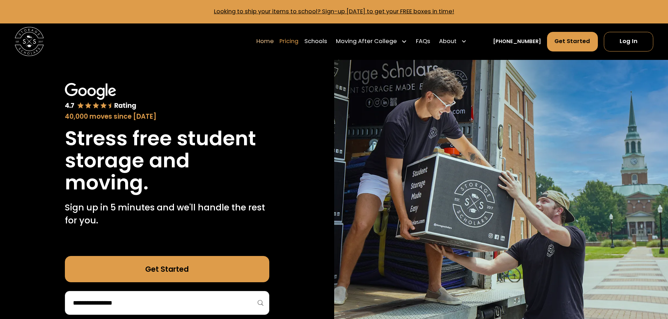
click at [298, 40] on link "Pricing" at bounding box center [288, 41] width 19 height 20
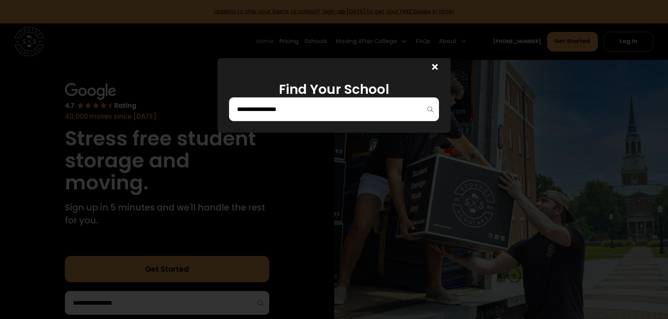
click at [299, 105] on input "search" at bounding box center [333, 109] width 195 height 12
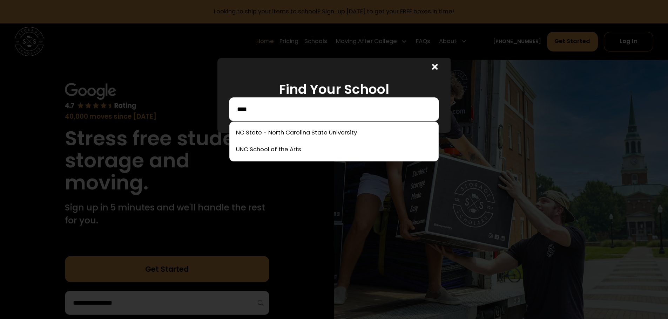
type input "****"
click at [294, 132] on link at bounding box center [333, 132] width 203 height 15
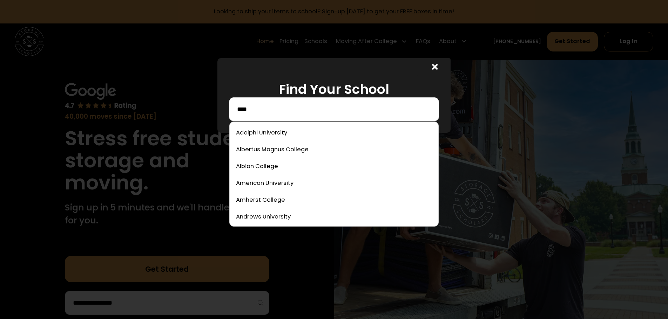
click at [285, 109] on input "****" at bounding box center [333, 109] width 195 height 12
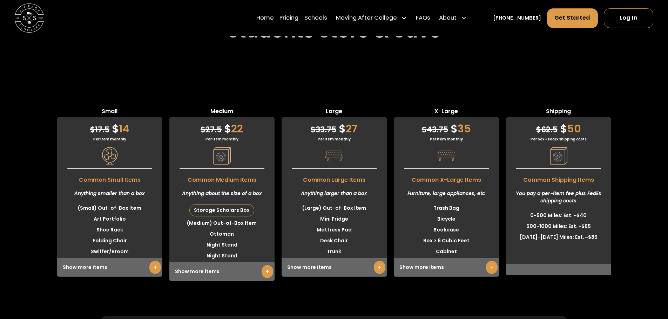
scroll to position [1713, 0]
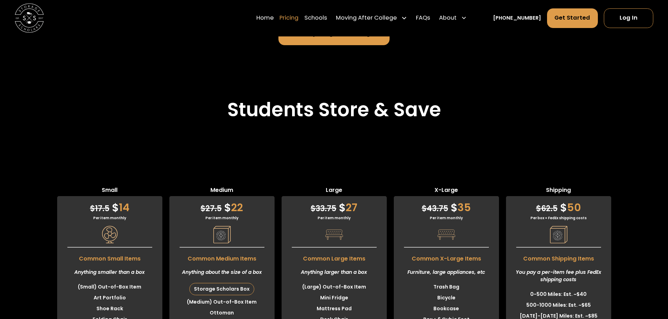
click at [298, 18] on link "Pricing" at bounding box center [288, 18] width 19 height 20
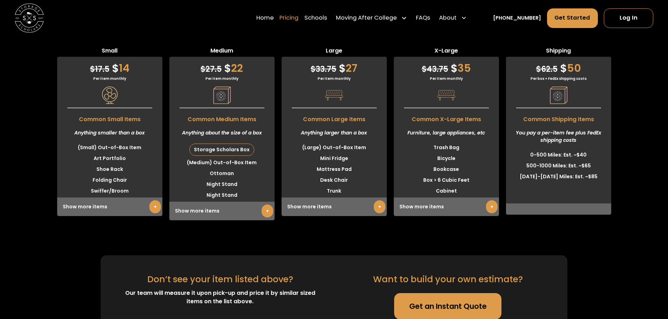
scroll to position [1853, 0]
click at [298, 20] on link "Pricing" at bounding box center [288, 18] width 19 height 20
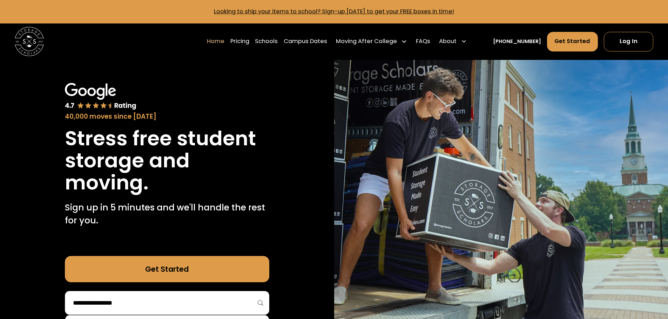
click at [190, 305] on input "search" at bounding box center [167, 303] width 190 height 12
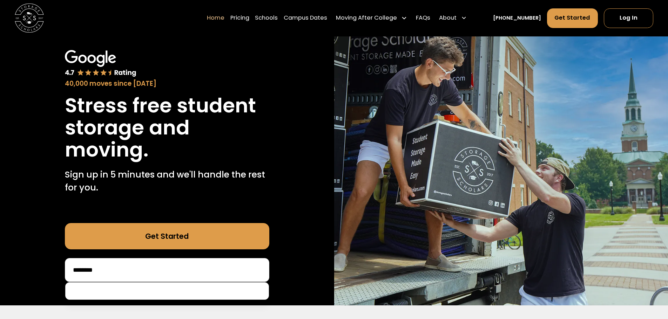
scroll to position [105, 0]
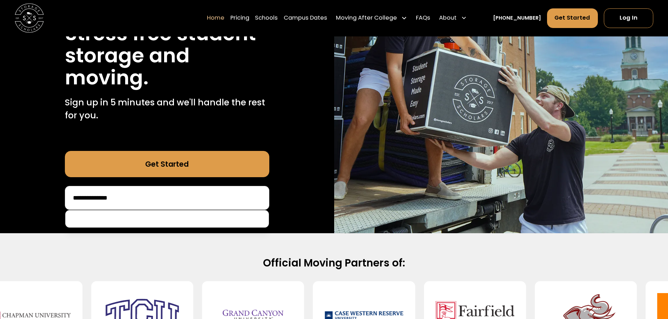
drag, startPoint x: 118, startPoint y: 198, endPoint x: 71, endPoint y: 201, distance: 47.4
click at [71, 201] on div "**********" at bounding box center [167, 198] width 204 height 24
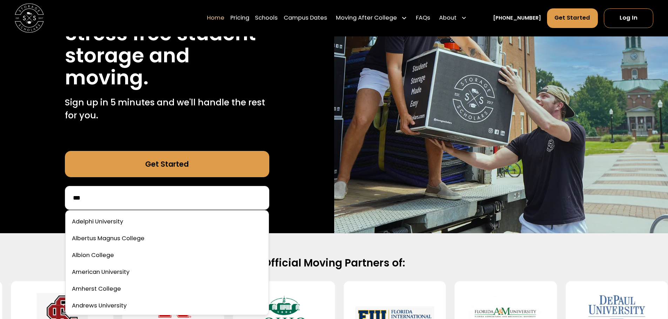
click at [103, 199] on input "***" at bounding box center [167, 198] width 190 height 12
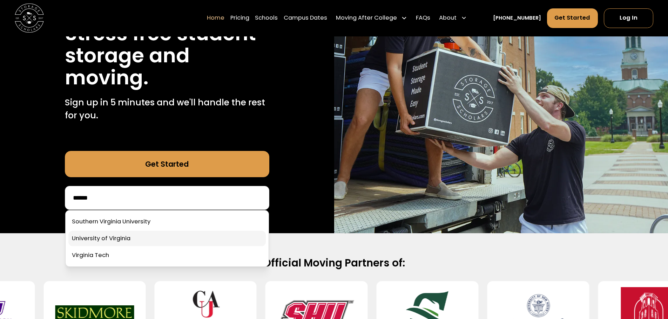
type input "******"
click at [97, 239] on link at bounding box center [166, 238] width 197 height 15
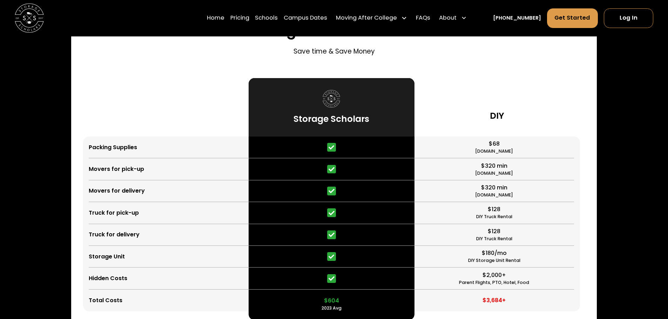
scroll to position [1717, 0]
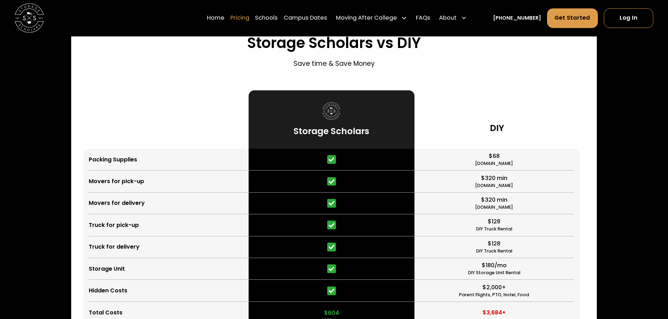
click at [248, 17] on link "Pricing" at bounding box center [239, 18] width 19 height 20
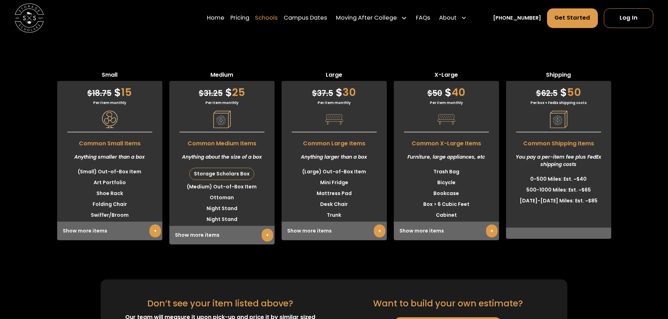
scroll to position [2168, 0]
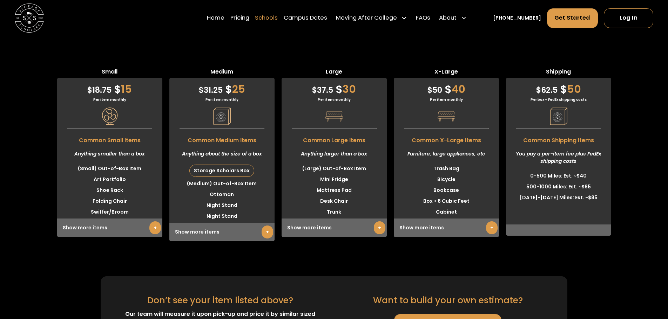
click at [278, 16] on link "Schools" at bounding box center [266, 18] width 23 height 20
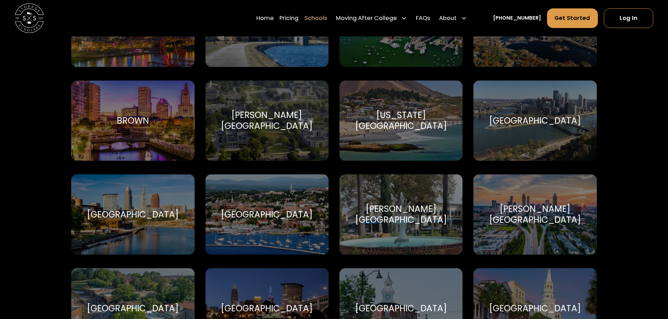
scroll to position [596, 0]
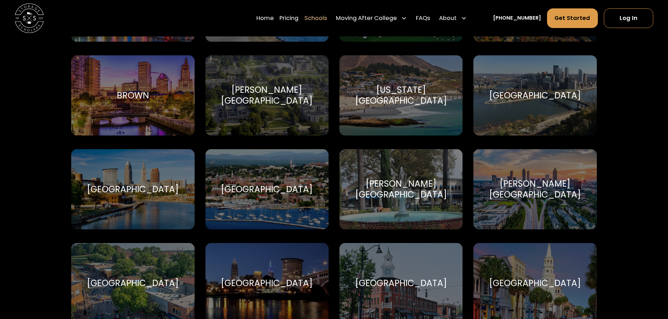
click at [499, 90] on div "[GEOGRAPHIC_DATA]" at bounding box center [535, 95] width 92 height 11
click at [517, 94] on div "[GEOGRAPHIC_DATA]" at bounding box center [535, 95] width 92 height 11
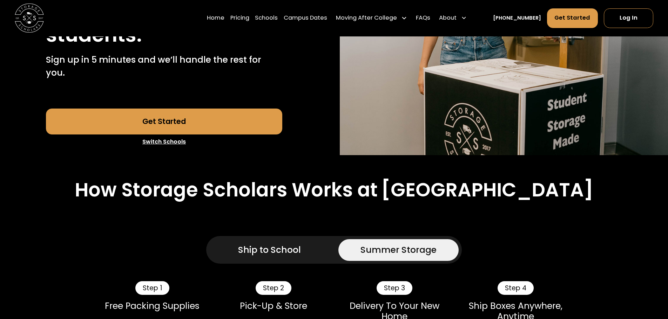
scroll to position [175, 0]
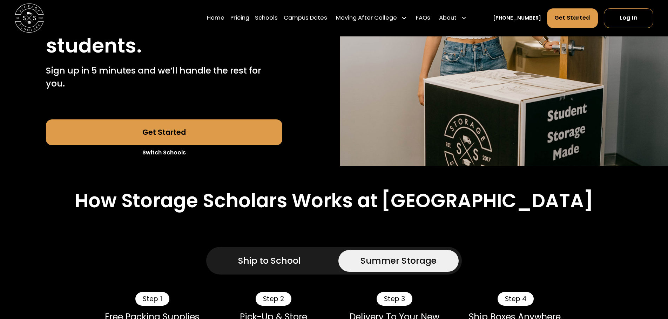
click at [193, 140] on link "Get Started" at bounding box center [164, 132] width 236 height 26
click at [247, 15] on link "Pricing" at bounding box center [239, 18] width 19 height 20
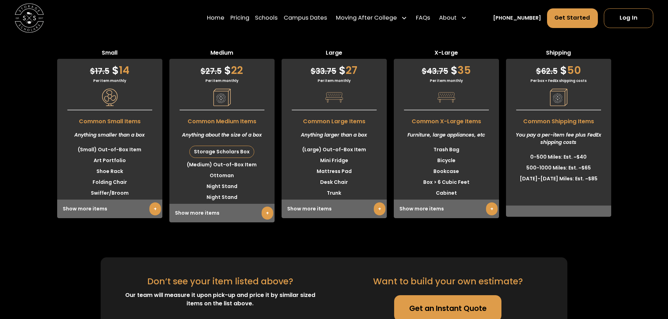
scroll to position [2111, 0]
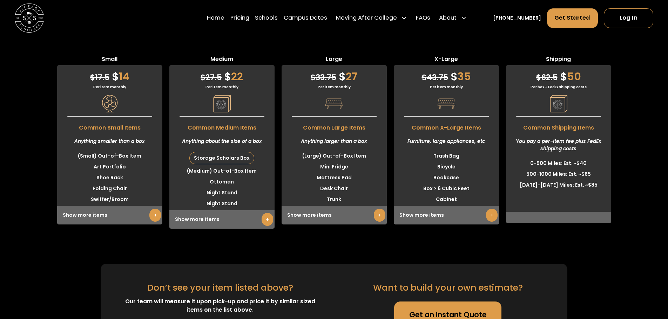
click at [487, 222] on link "+" at bounding box center [492, 215] width 12 height 13
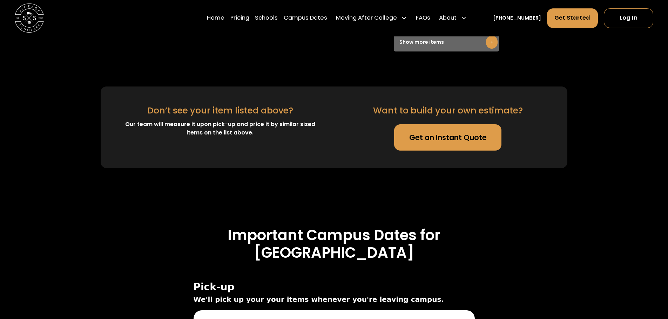
scroll to position [2566, 0]
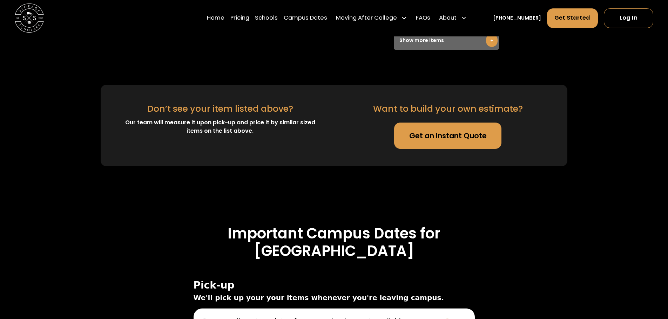
click at [433, 149] on link "Get an Instant Quote" at bounding box center [447, 136] width 107 height 26
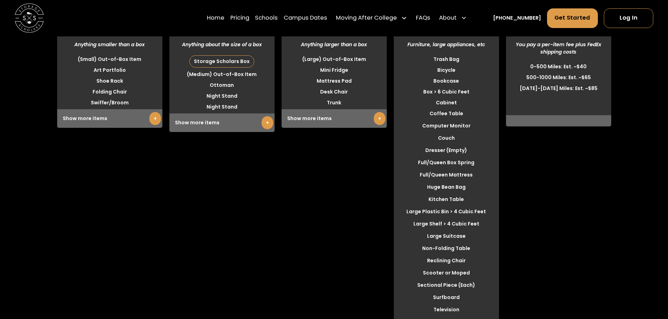
scroll to position [2146, 0]
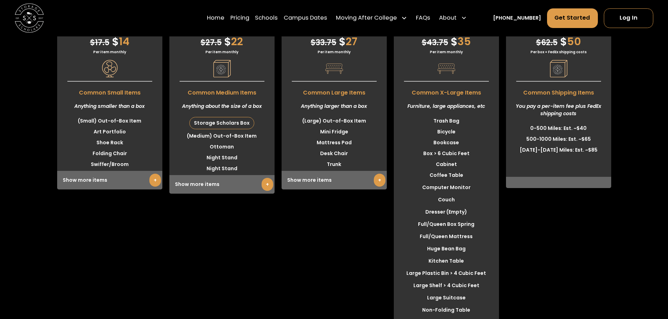
click at [157, 187] on link "+" at bounding box center [155, 180] width 12 height 13
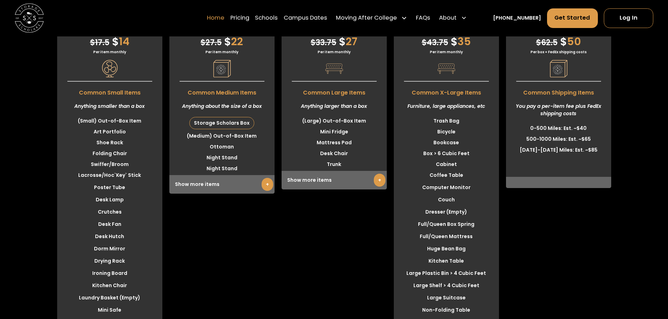
click at [223, 16] on link "Home" at bounding box center [216, 18] width 18 height 20
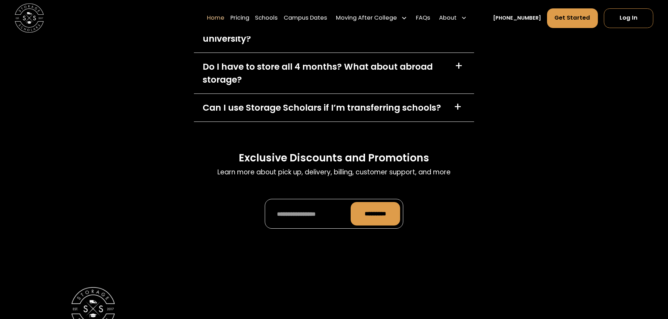
scroll to position [2278, 0]
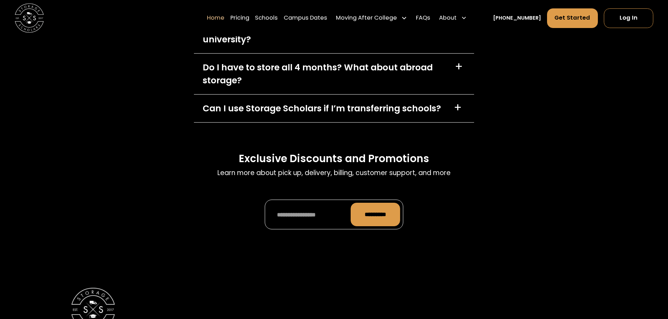
click at [417, 109] on div "Can I use Storage Scholars if I’m transferring schools?" at bounding box center [322, 108] width 238 height 13
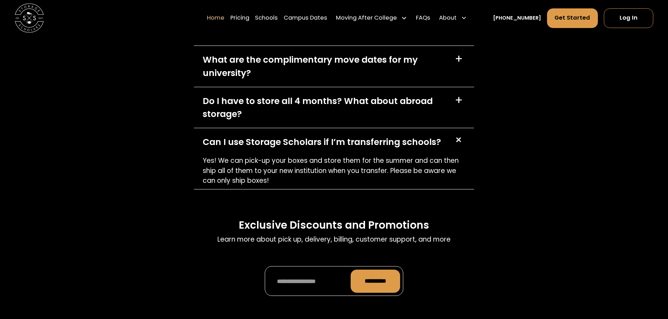
scroll to position [2243, 0]
